Goal: Navigation & Orientation: Find specific page/section

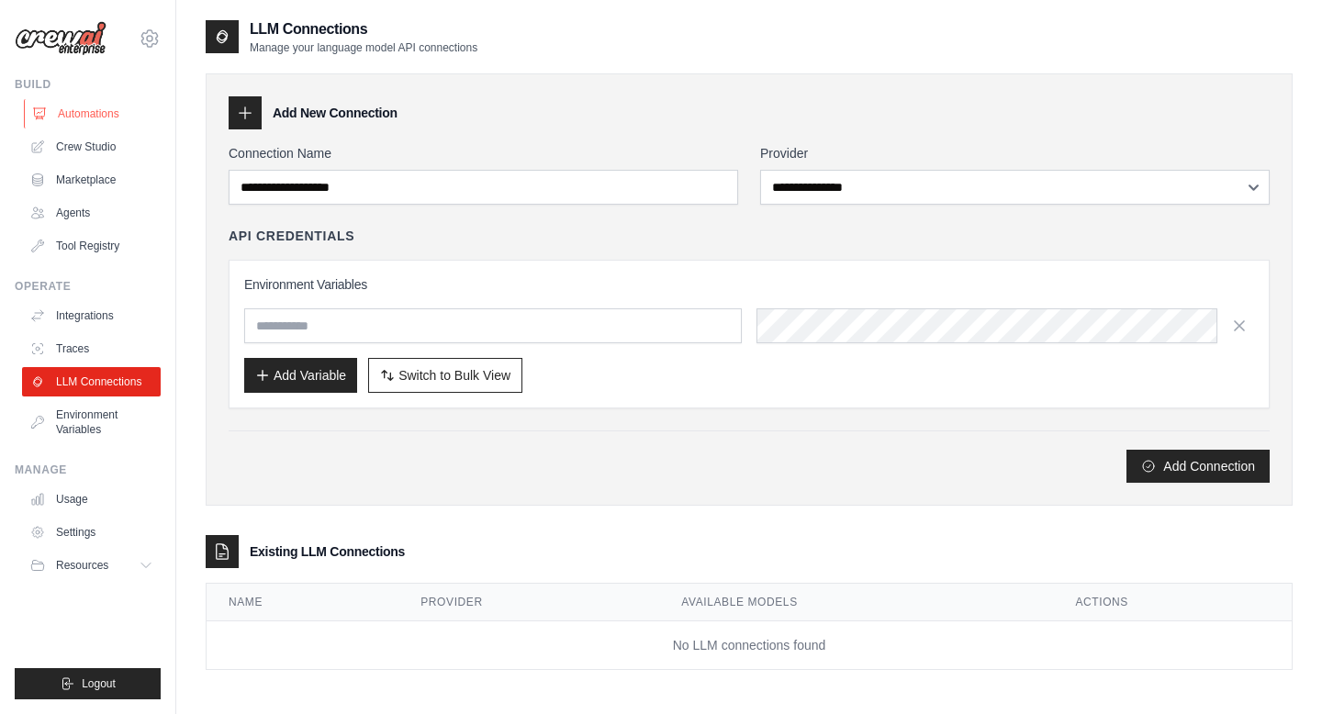
click at [106, 115] on link "Automations" at bounding box center [93, 113] width 139 height 29
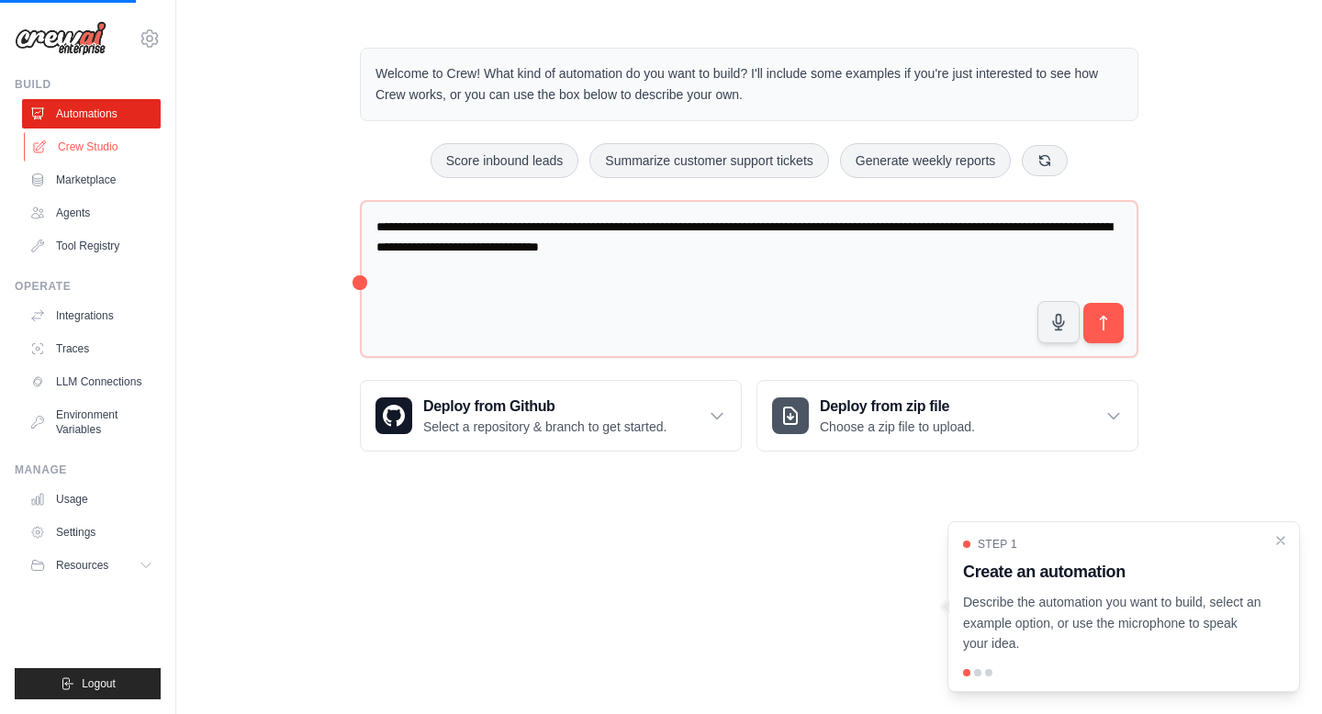
click at [117, 147] on link "Crew Studio" at bounding box center [93, 146] width 139 height 29
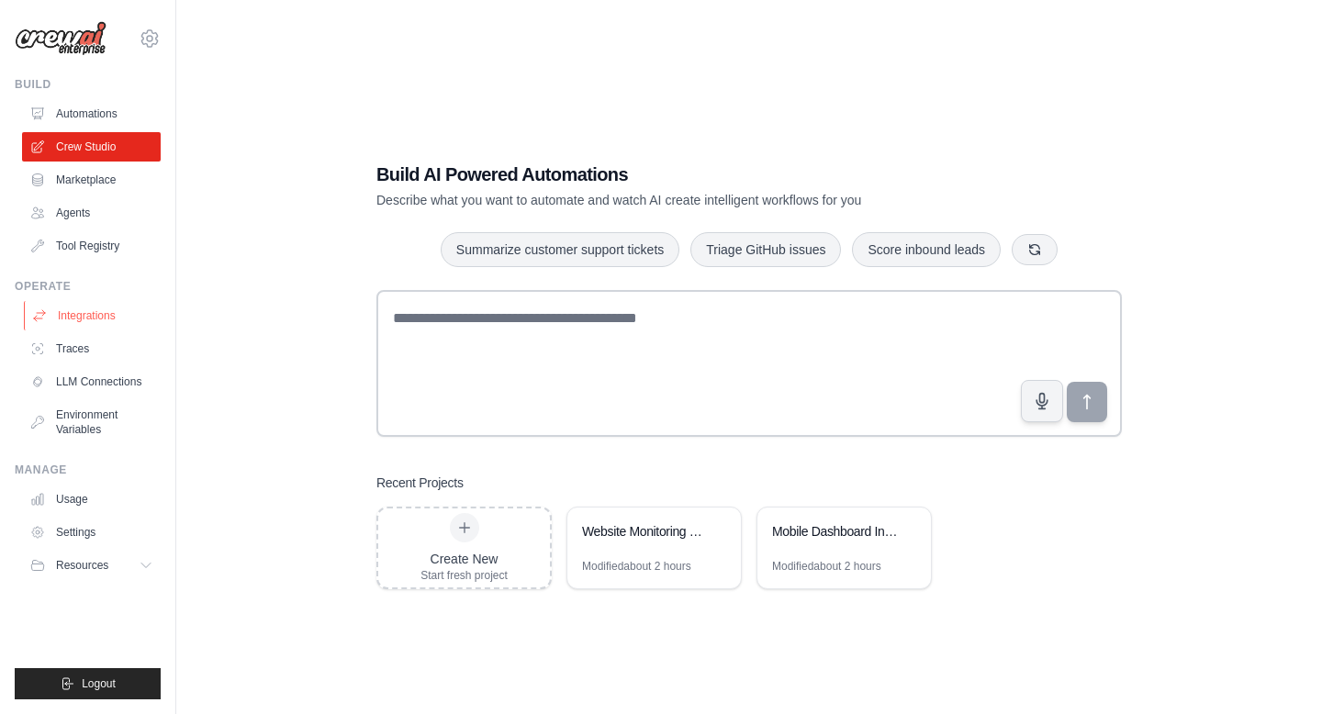
click at [87, 312] on link "Integrations" at bounding box center [93, 315] width 139 height 29
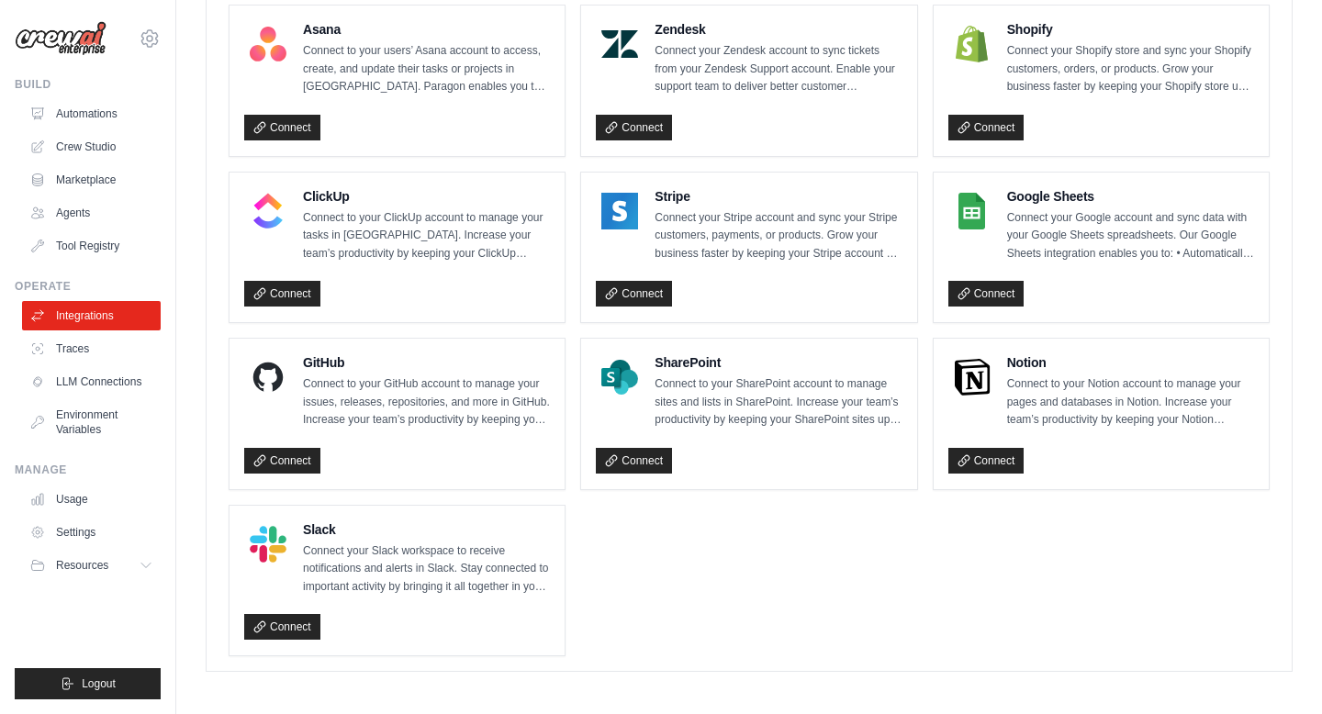
scroll to position [1228, 0]
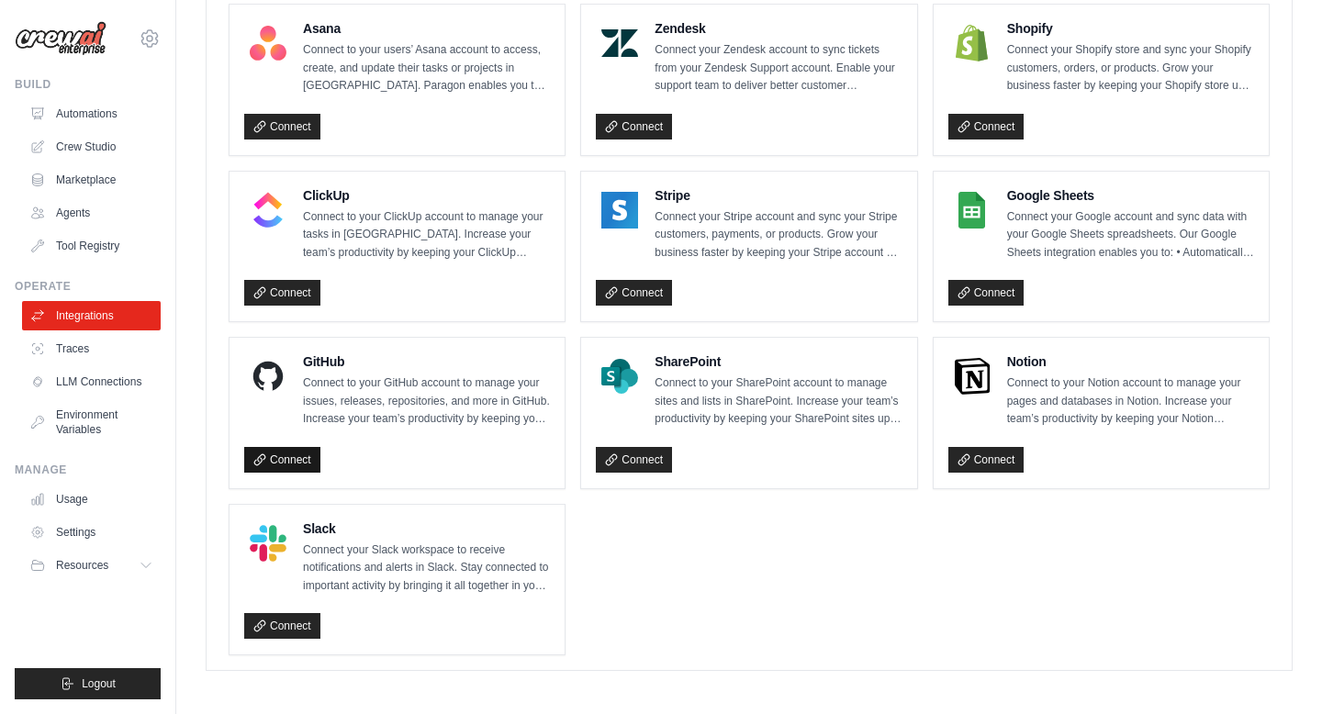
click at [304, 457] on link "Connect" at bounding box center [282, 460] width 76 height 26
